Goal: Information Seeking & Learning: Check status

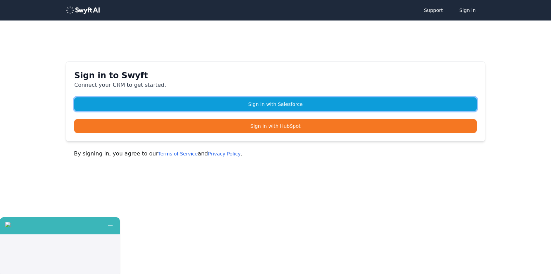
click at [275, 108] on link "Sign in with Salesforce" at bounding box center [275, 104] width 402 height 14
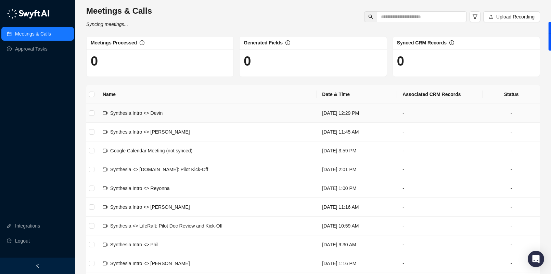
click at [155, 114] on span "Synthesia Intro <> Devin" at bounding box center [136, 112] width 52 height 5
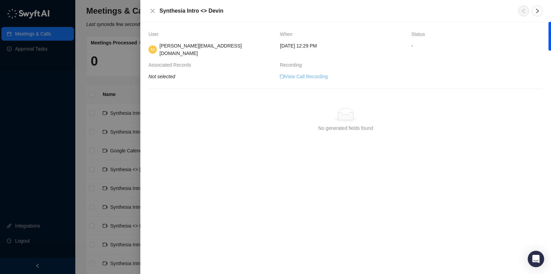
click at [295, 73] on link "View Call Recording" at bounding box center [304, 77] width 48 height 8
click at [84, 83] on div at bounding box center [275, 137] width 551 height 274
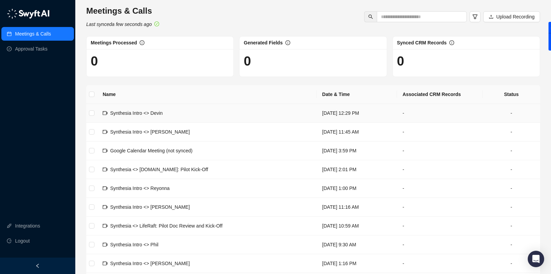
click at [95, 114] on td at bounding box center [91, 113] width 11 height 19
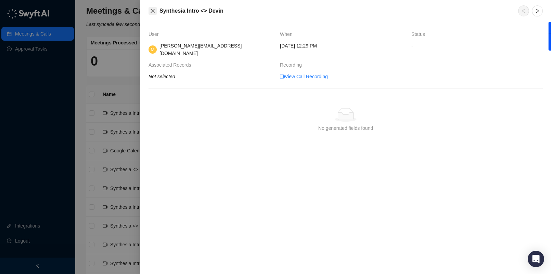
click at [155, 11] on icon "close" at bounding box center [152, 10] width 5 height 5
